Goal: Information Seeking & Learning: Compare options

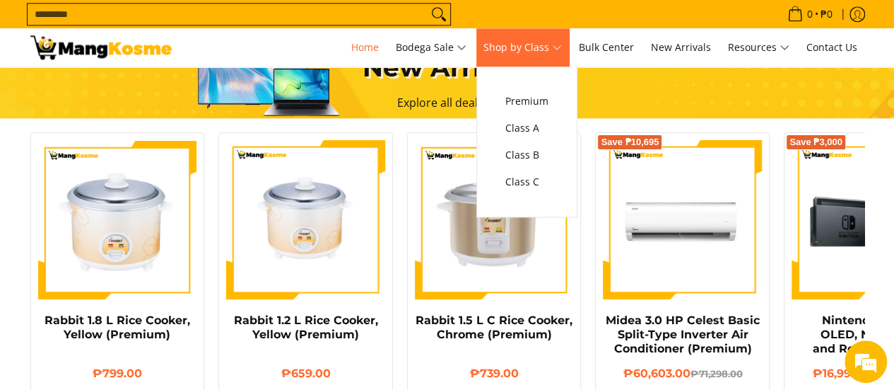
scroll to position [0, 1124]
click at [562, 53] on span "Shop by Class" at bounding box center [523, 48] width 78 height 18
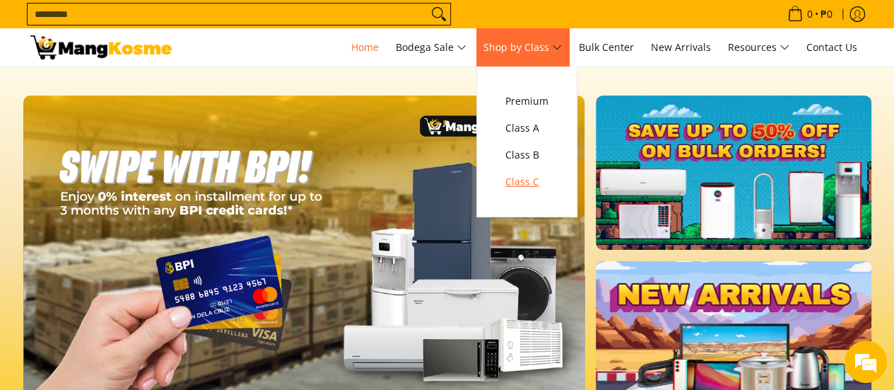
click at [539, 185] on span "Class C" at bounding box center [527, 182] width 43 height 18
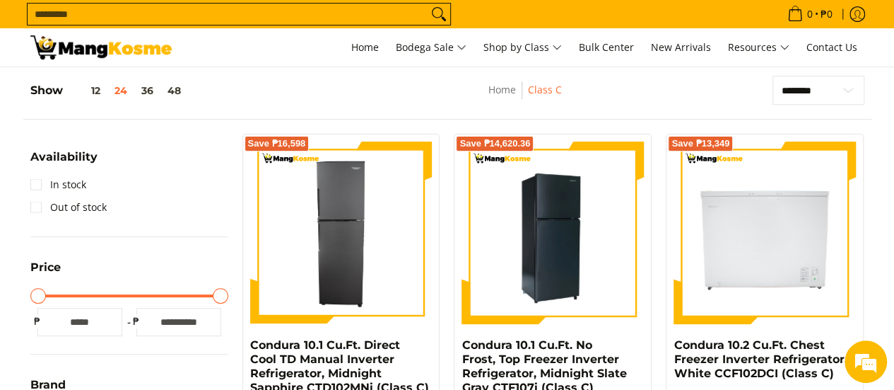
scroll to position [212, 0]
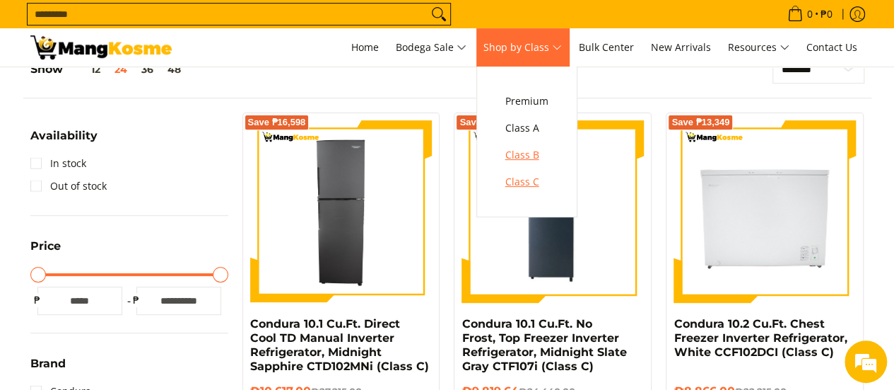
click at [546, 168] on span "Premium Class A Class B Class C" at bounding box center [527, 141] width 57 height 150
click at [543, 177] on span "Class C" at bounding box center [527, 182] width 43 height 18
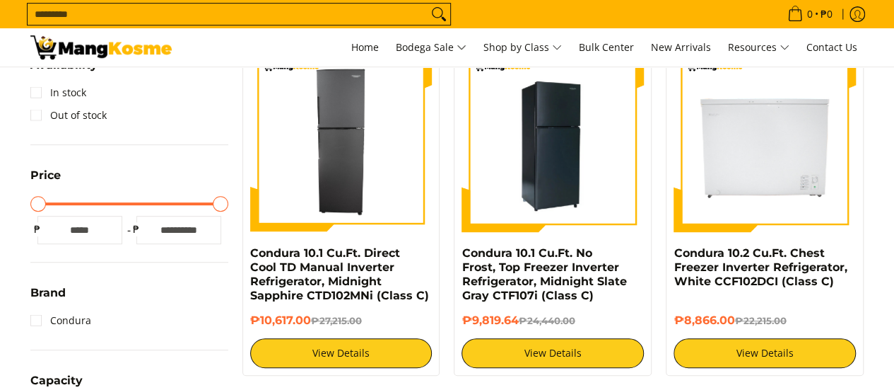
click at [570, 176] on img at bounding box center [553, 140] width 182 height 182
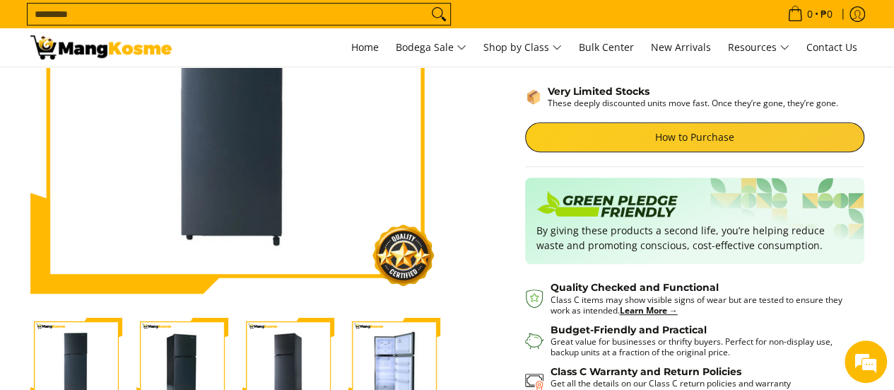
scroll to position [354, 0]
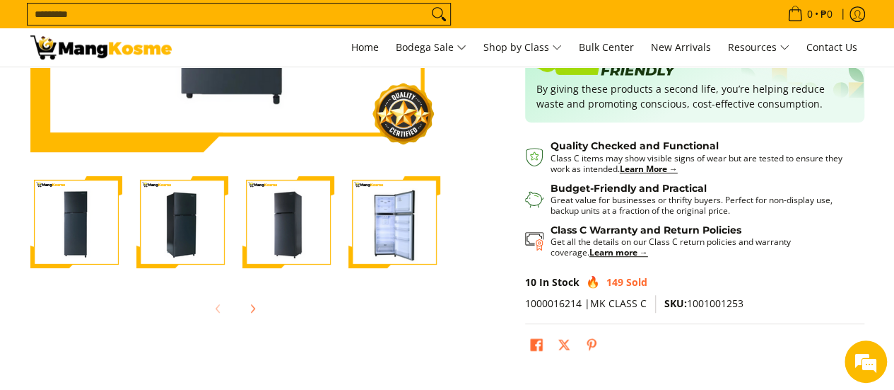
click at [390, 238] on img "Condura 10.1 Cu.Ft. No Frost, Top Freezer Inverter Refrigerator, Midnight Slate…" at bounding box center [395, 222] width 92 height 92
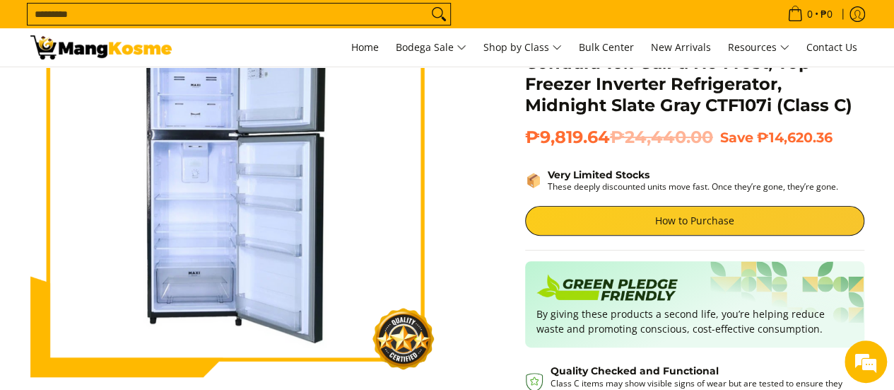
scroll to position [141, 0]
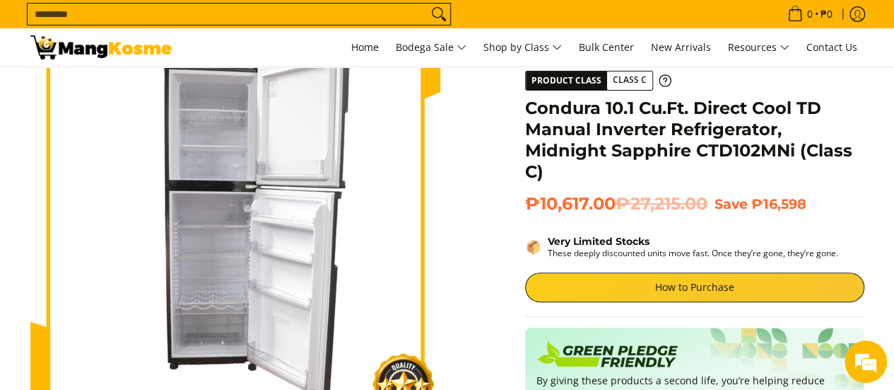
scroll to position [71, 0]
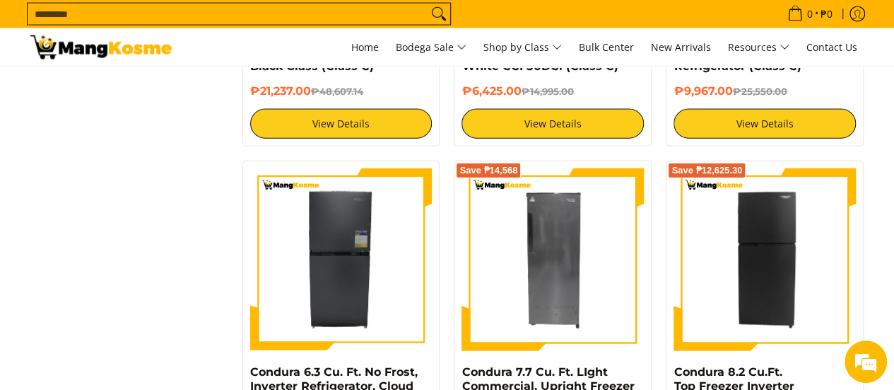
scroll to position [1626, 0]
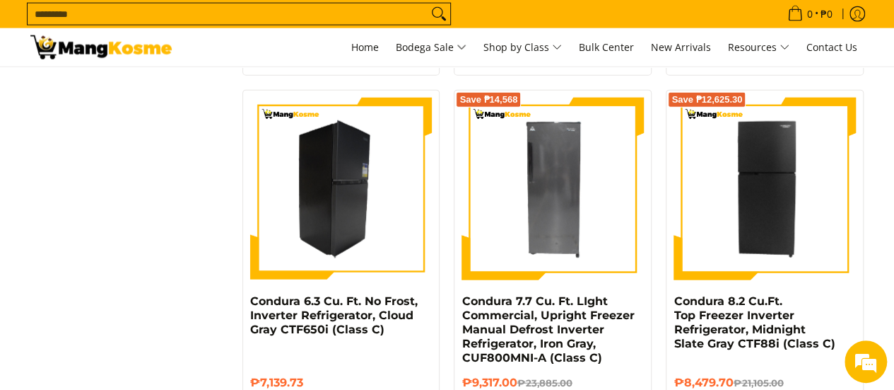
click at [351, 223] on img at bounding box center [341, 189] width 182 height 182
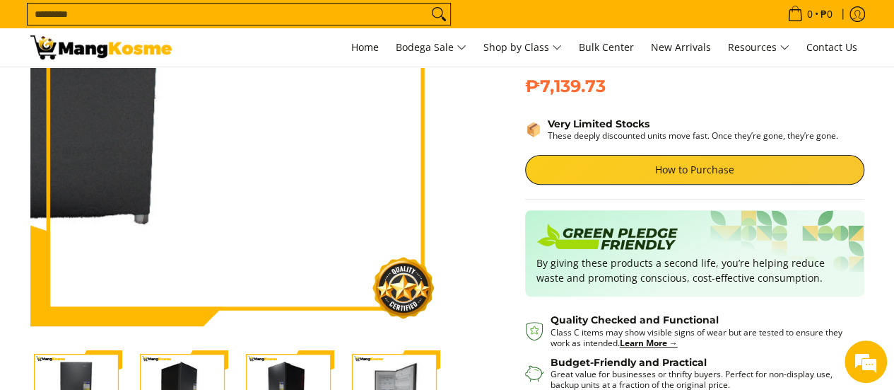
scroll to position [212, 0]
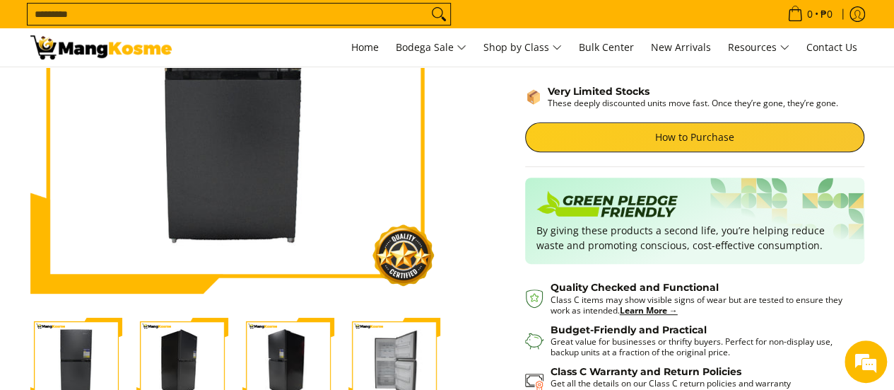
click at [386, 361] on img "Condura 6.3 Cu. Ft. No Frost, Inverter Refrigerator, Cloud Gray CTF650i (Class …" at bounding box center [395, 363] width 92 height 92
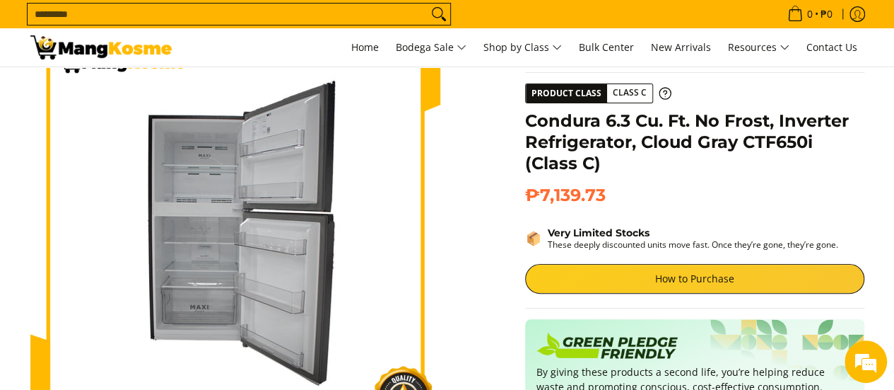
scroll to position [0, 0]
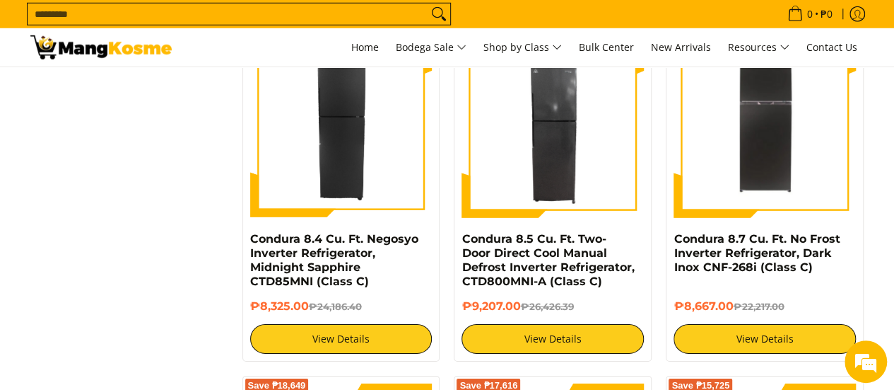
scroll to position [1980, 0]
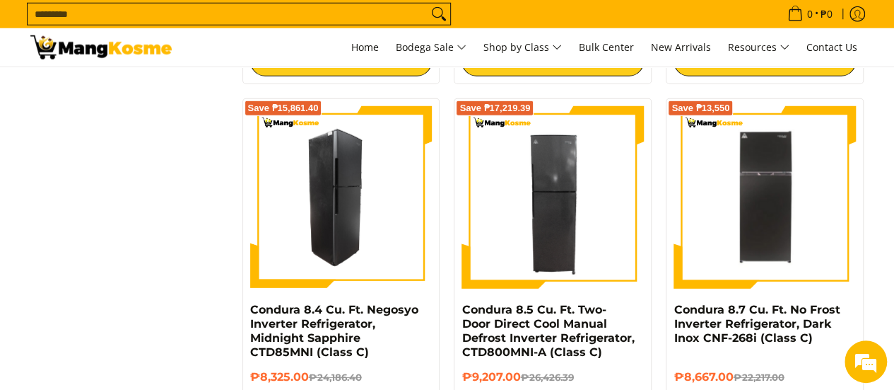
click at [358, 231] on img at bounding box center [341, 197] width 182 height 182
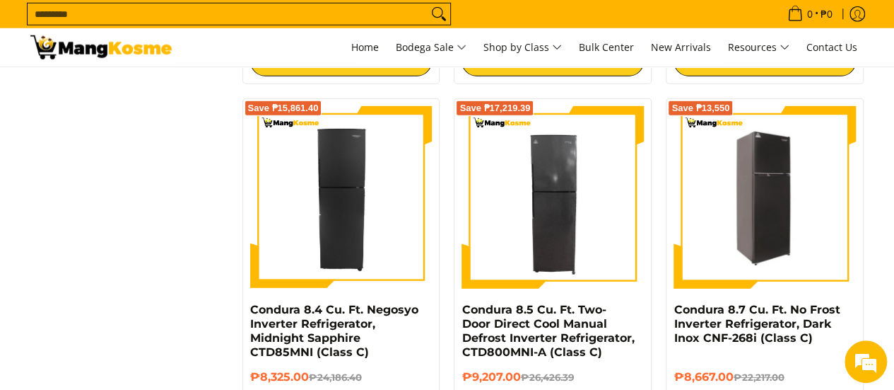
click at [752, 202] on img at bounding box center [765, 197] width 182 height 178
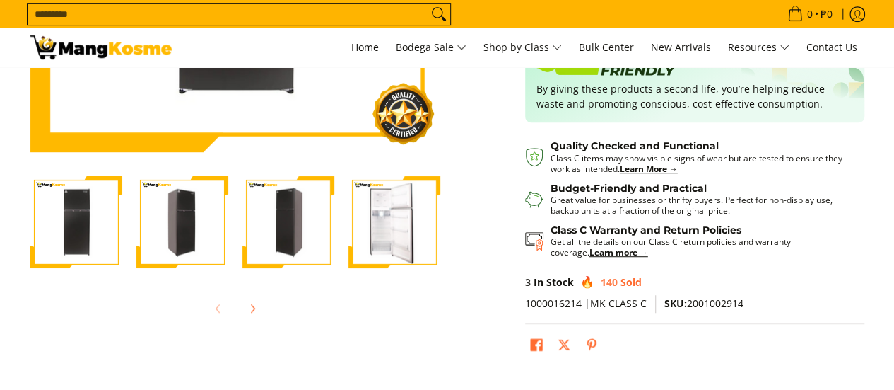
click at [396, 235] on img "Condura 8.7 Cu. Ft. No Frost Inverter Refrigerator, Dark Inox CNF-268i (Class C…" at bounding box center [395, 222] width 92 height 90
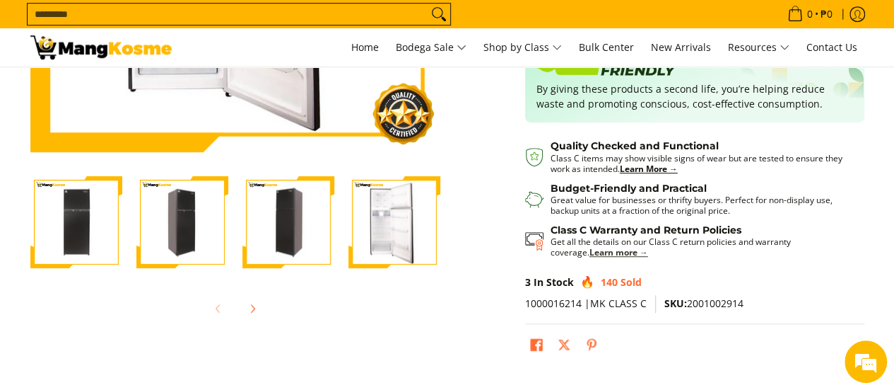
click at [590, 252] on strong "Learn more →" at bounding box center [619, 252] width 59 height 12
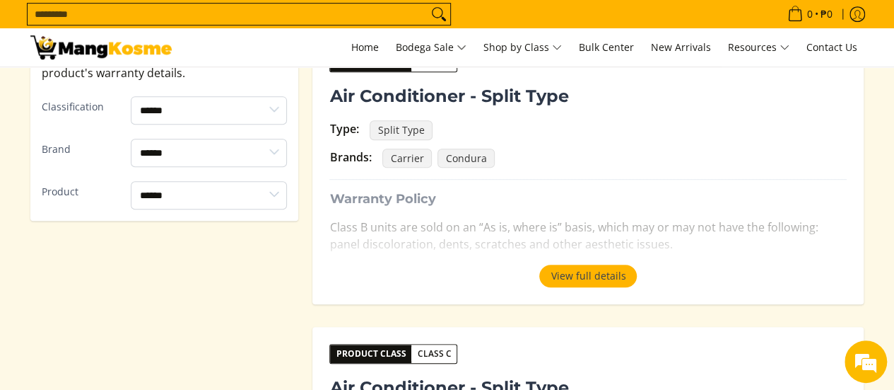
scroll to position [354, 0]
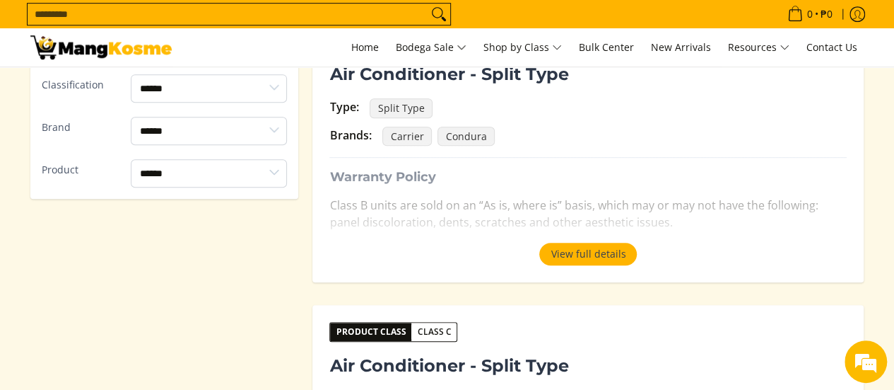
click at [585, 251] on button "View full details" at bounding box center [589, 254] width 98 height 23
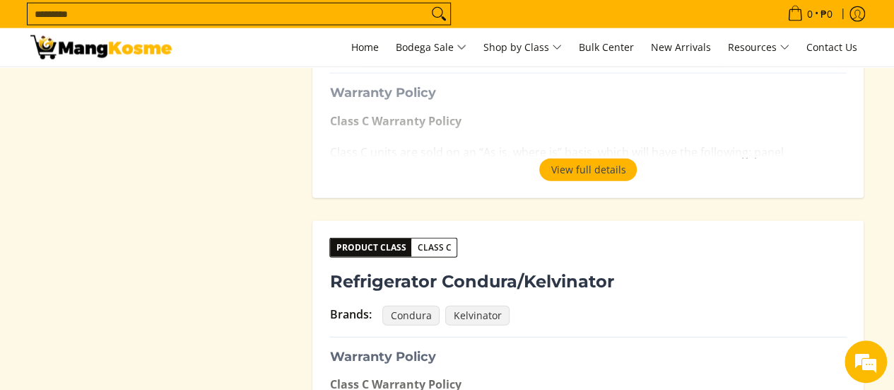
scroll to position [1768, 0]
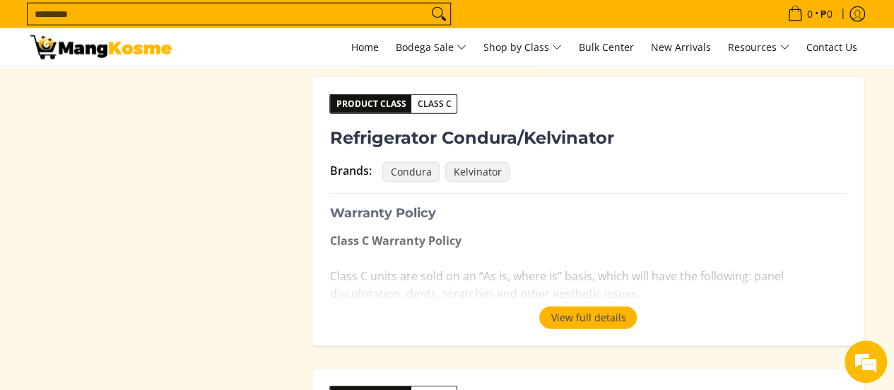
click at [566, 318] on button "View full details" at bounding box center [589, 317] width 98 height 23
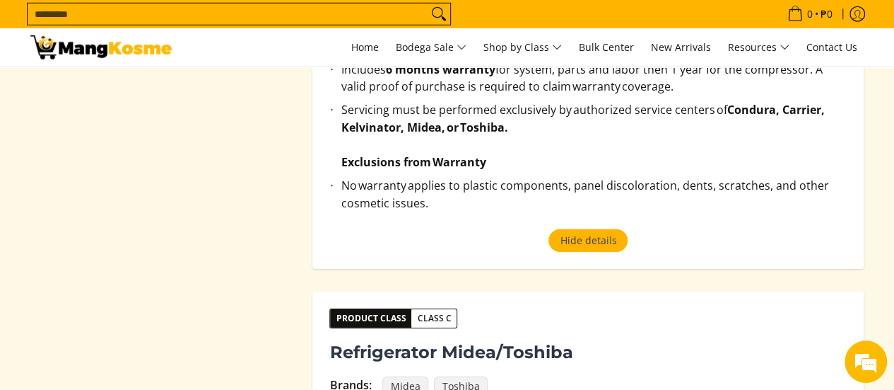
scroll to position [2121, 0]
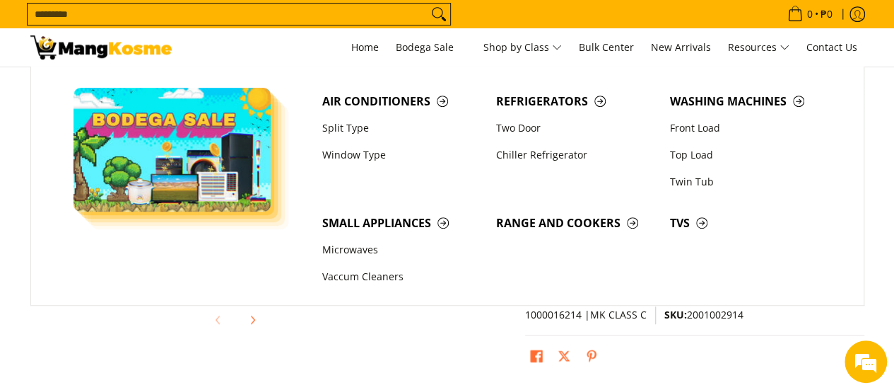
scroll to position [354, 0]
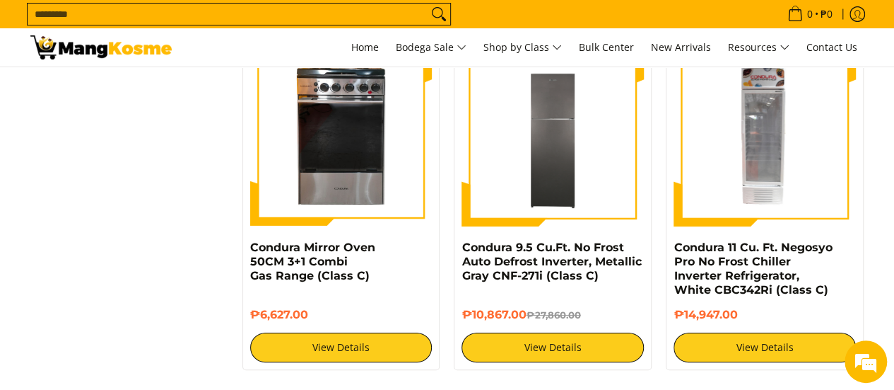
scroll to position [2899, 0]
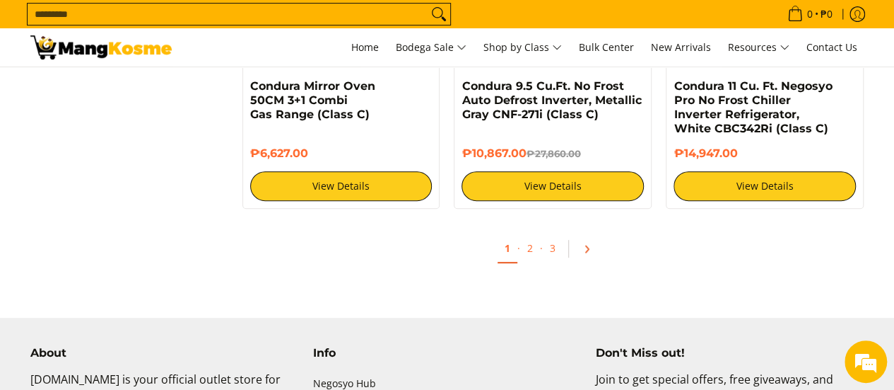
click at [585, 249] on icon "Pagination" at bounding box center [587, 249] width 10 height 10
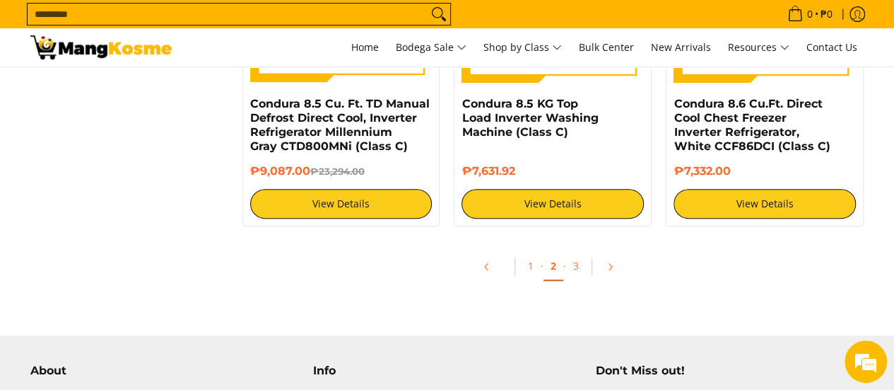
scroll to position [2899, 0]
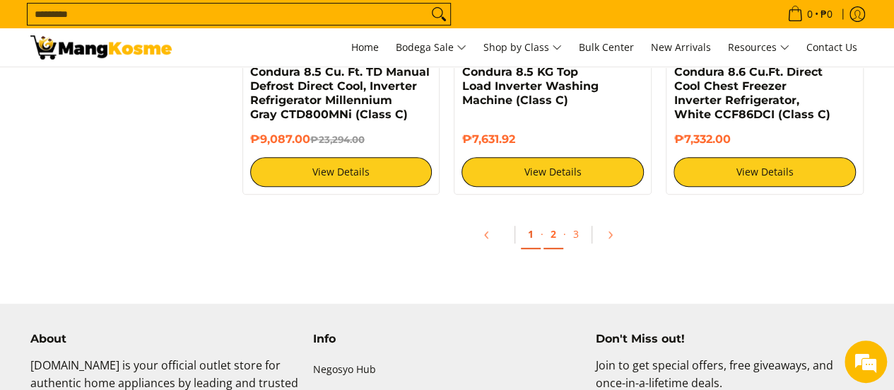
click at [527, 223] on link "1" at bounding box center [531, 234] width 20 height 29
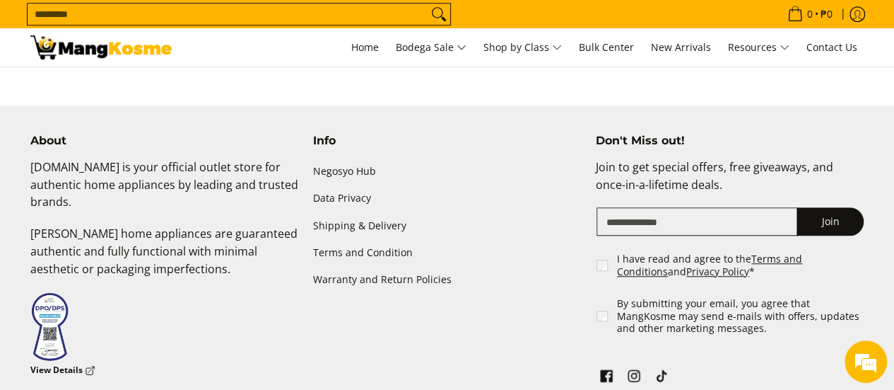
scroll to position [2970, 0]
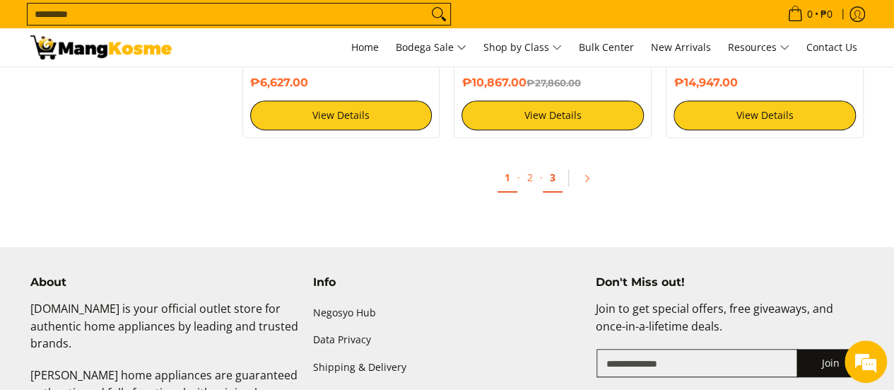
click at [553, 177] on link "3" at bounding box center [553, 177] width 20 height 29
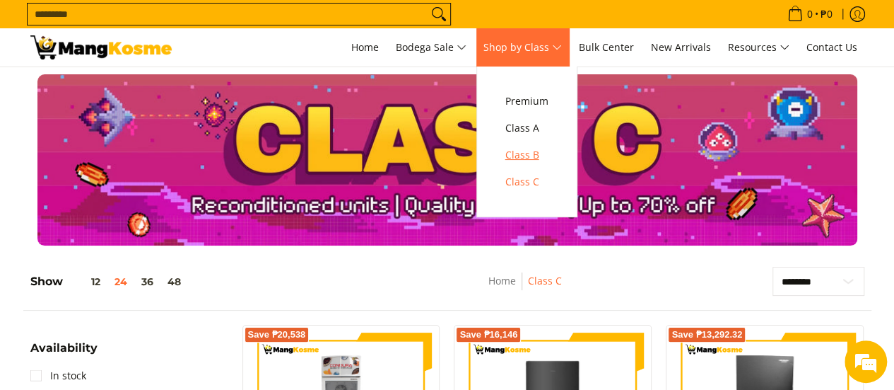
click at [542, 159] on span "Class B" at bounding box center [527, 155] width 43 height 18
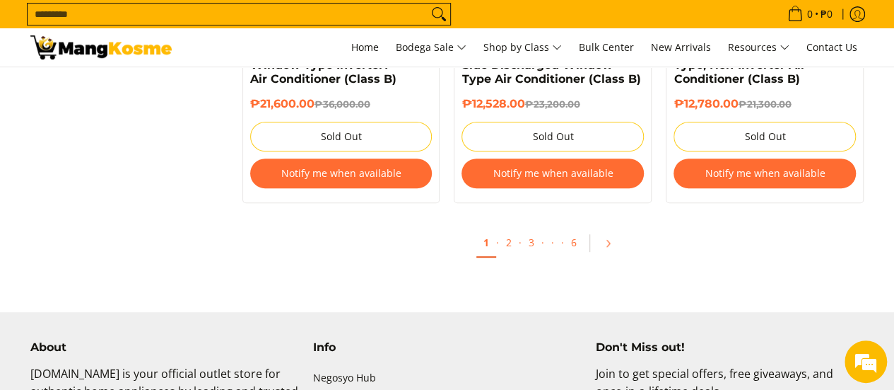
scroll to position [3041, 0]
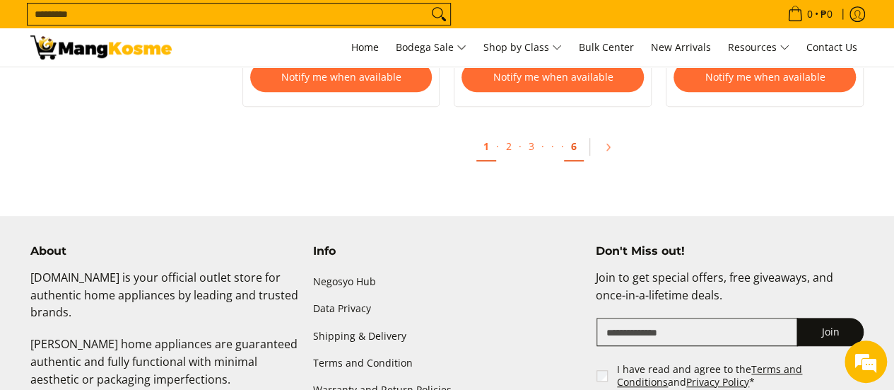
click at [577, 152] on link "6" at bounding box center [574, 146] width 20 height 29
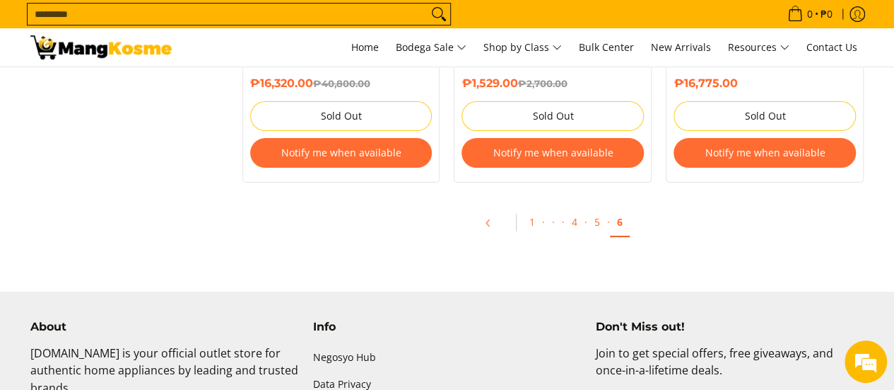
scroll to position [2828, 0]
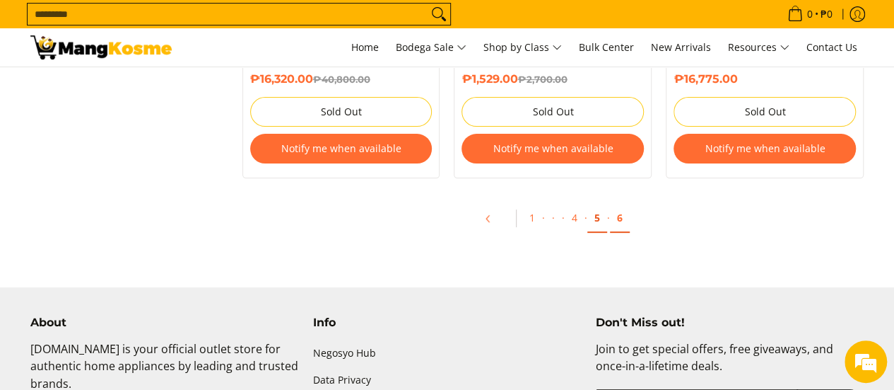
click at [602, 221] on link "5" at bounding box center [598, 218] width 20 height 29
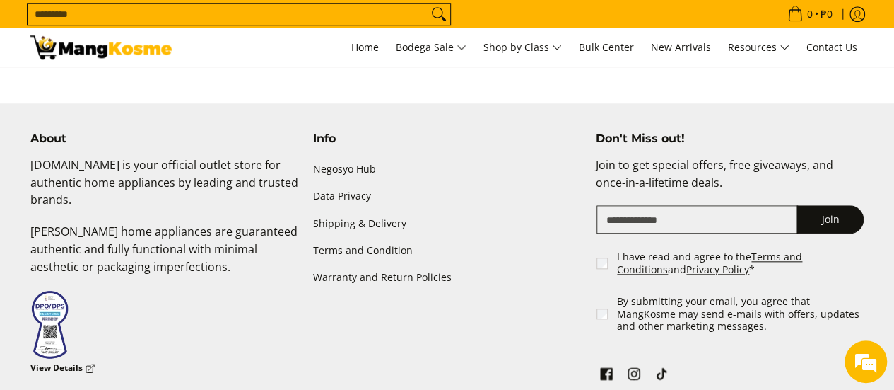
scroll to position [3394, 0]
